Goal: Information Seeking & Learning: Learn about a topic

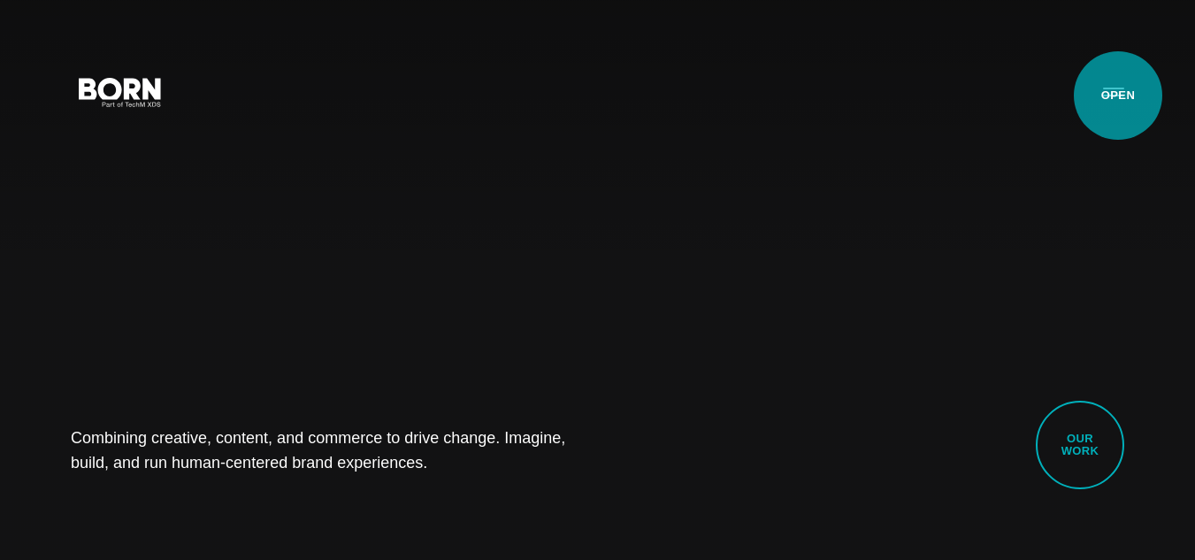
click at [1118, 96] on button "Primary Menu" at bounding box center [1113, 91] width 42 height 37
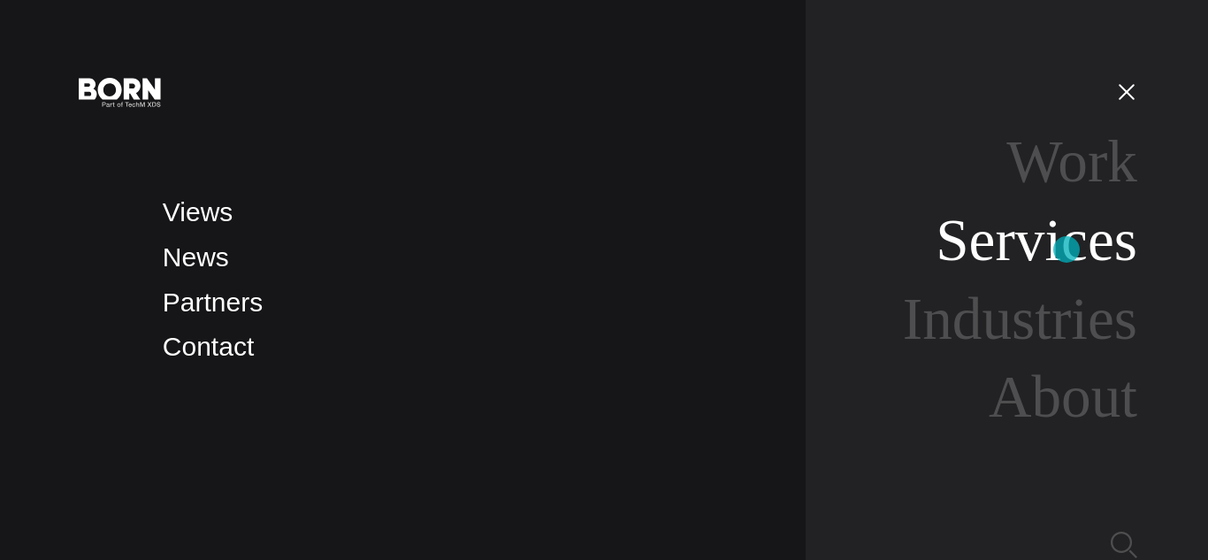
click at [1067, 249] on link "Services" at bounding box center [1037, 240] width 202 height 66
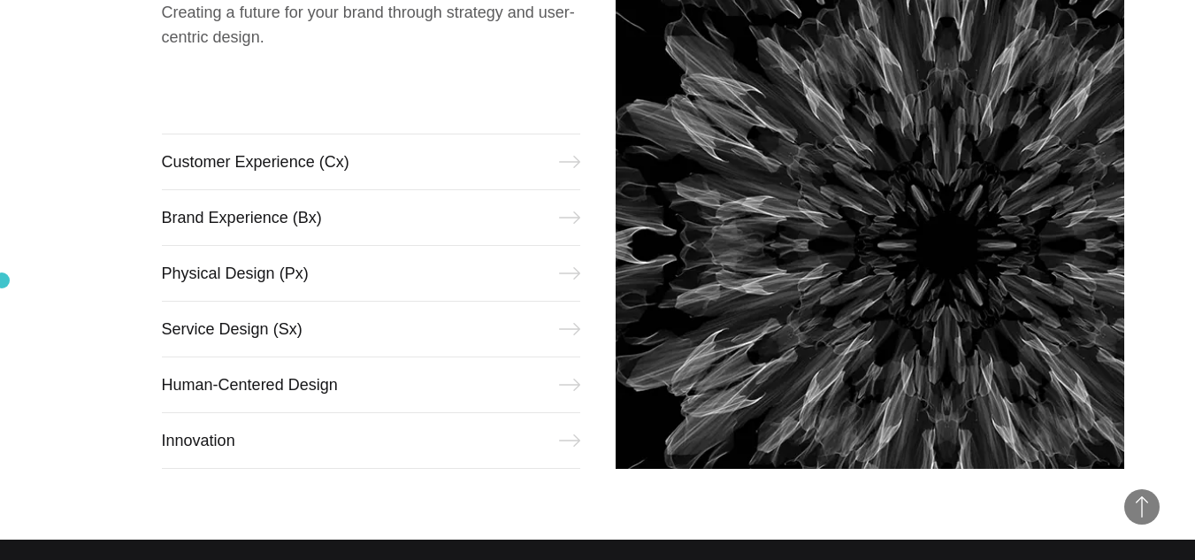
scroll to position [885, 0]
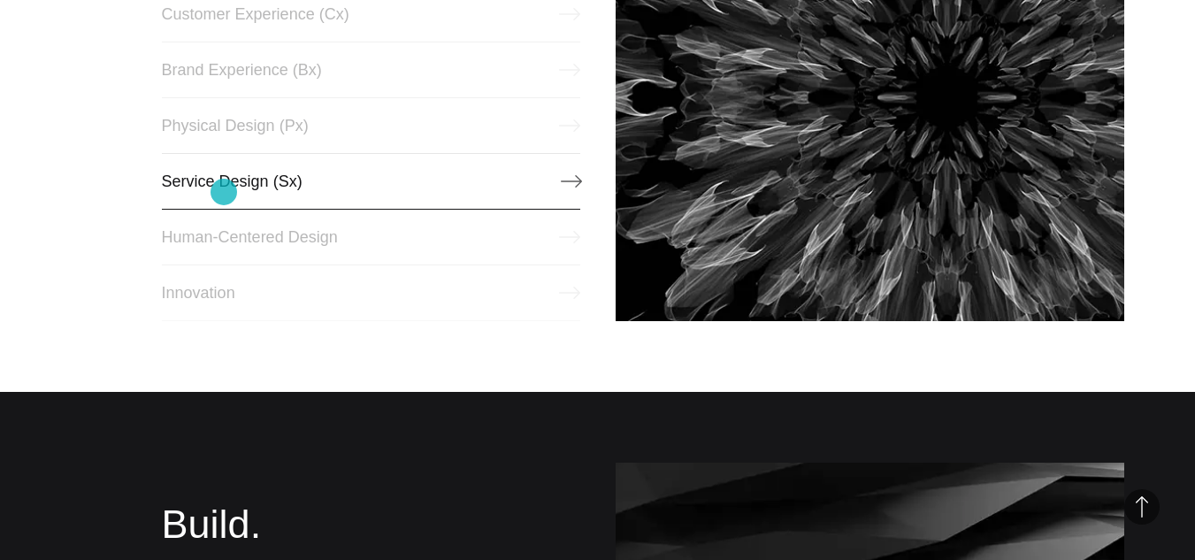
click at [224, 192] on link "Service Design (Sx)" at bounding box center [371, 181] width 418 height 57
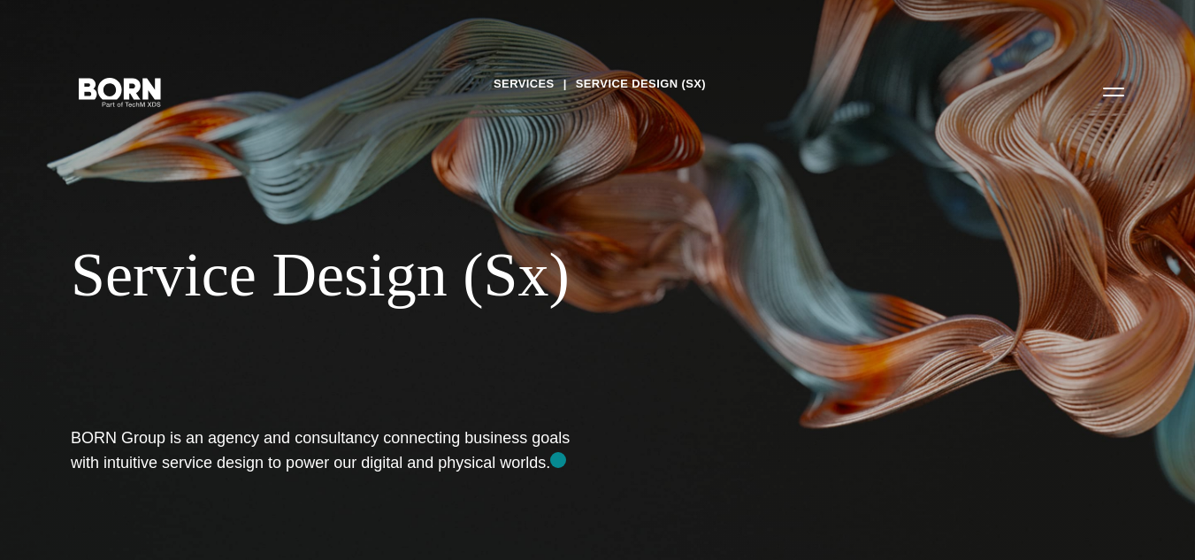
drag, startPoint x: 60, startPoint y: 439, endPoint x: 558, endPoint y: 460, distance: 498.5
click at [558, 460] on div "Services Service Design (Sx) Service Design (Sx) BORN Group is an agency and co…" at bounding box center [597, 280] width 1195 height 560
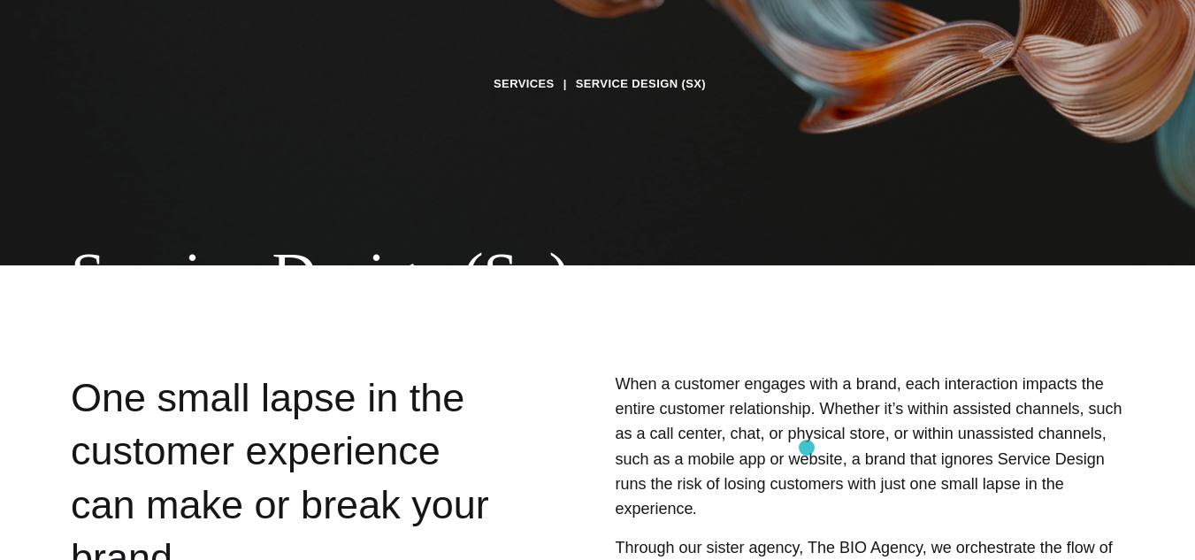
scroll to position [442, 0]
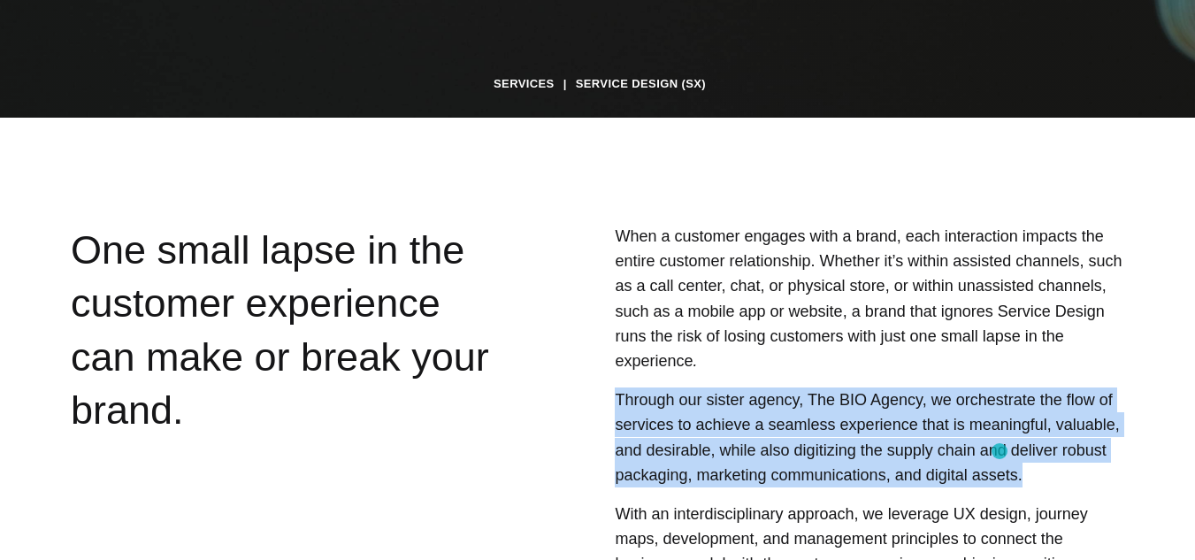
drag, startPoint x: 801, startPoint y: 400, endPoint x: 1000, endPoint y: 452, distance: 205.8
click at [1000, 452] on div "When a customer engages with a brand, each interaction impacts the entire custo…" at bounding box center [825, 420] width 600 height 392
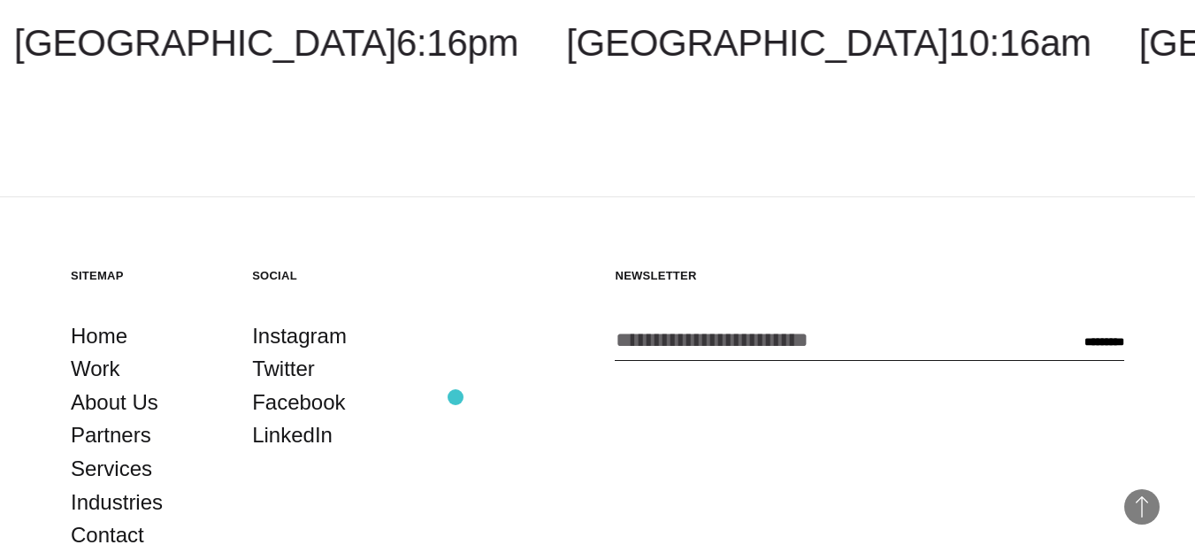
scroll to position [2615, 0]
